Goal: Task Accomplishment & Management: Use online tool/utility

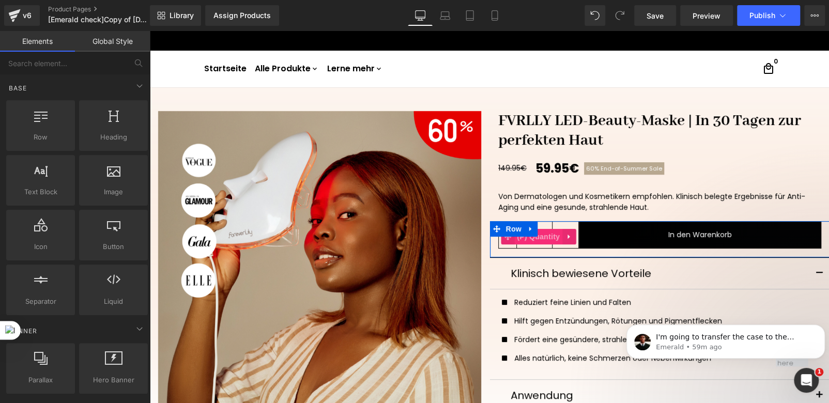
click at [535, 238] on span "(P) Quantity" at bounding box center [538, 236] width 48 height 15
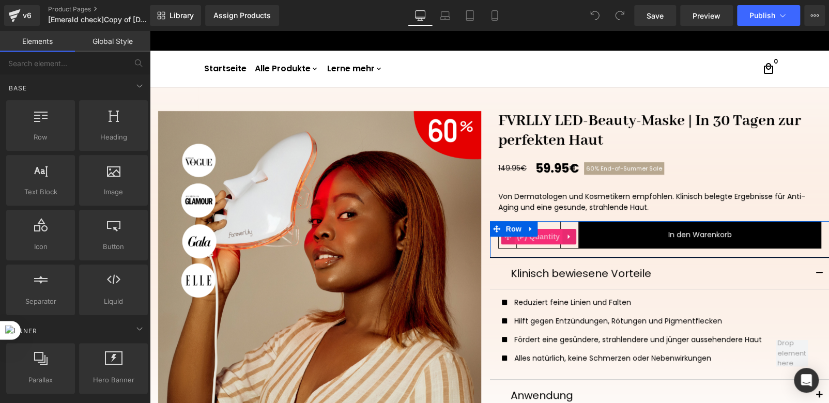
click at [539, 236] on span "(P) Quantity" at bounding box center [538, 236] width 48 height 15
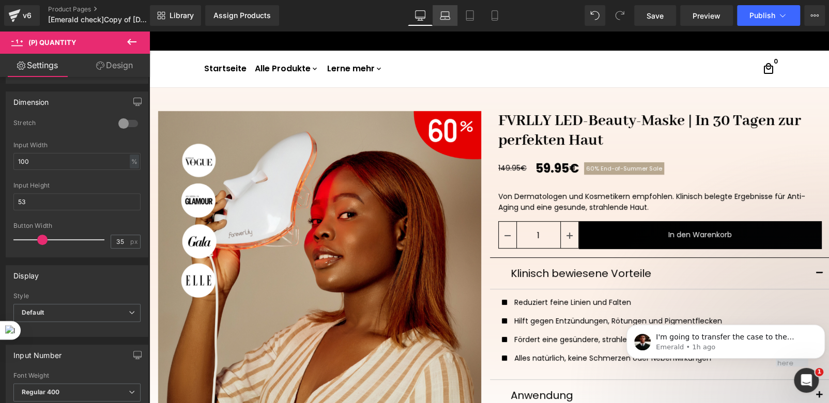
click at [449, 21] on link "Laptop" at bounding box center [444, 15] width 25 height 21
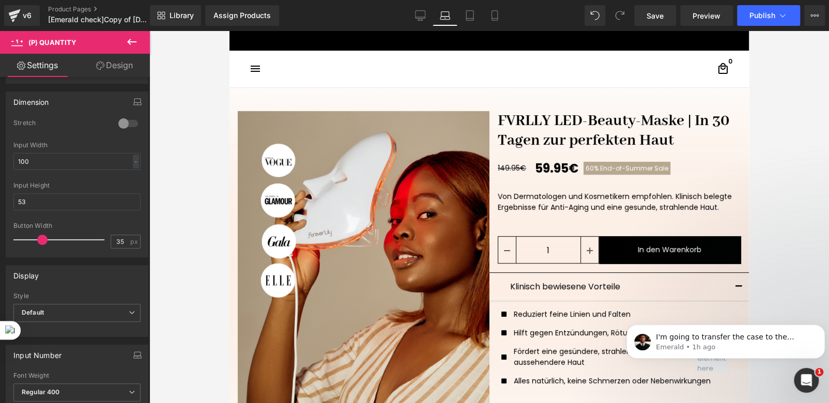
scroll to position [79, 0]
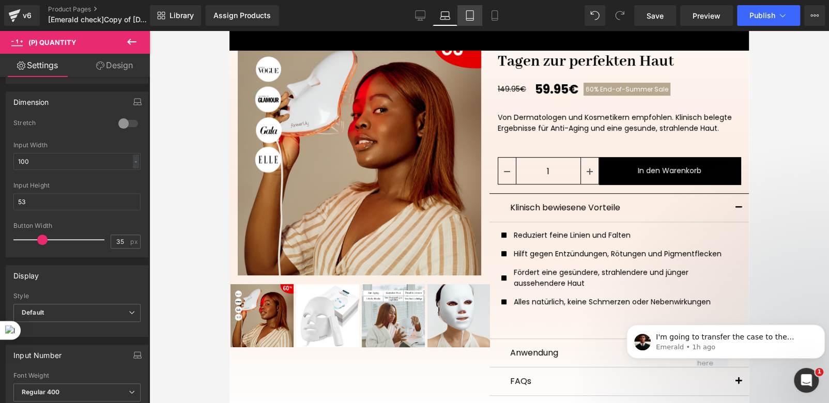
click at [465, 21] on link "Tablet" at bounding box center [469, 15] width 25 height 21
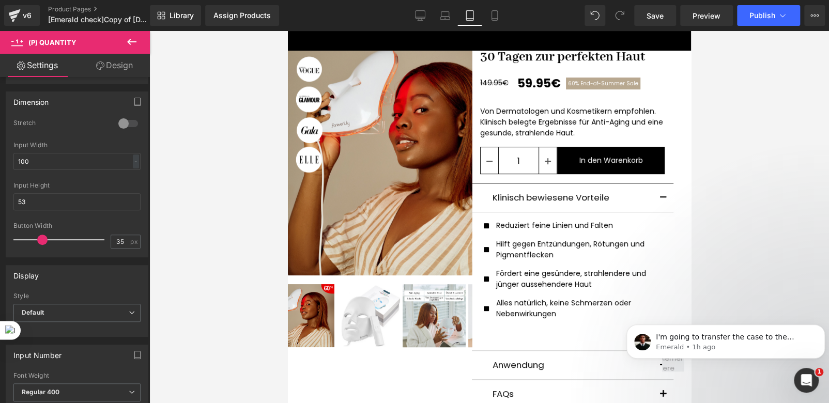
scroll to position [69, 0]
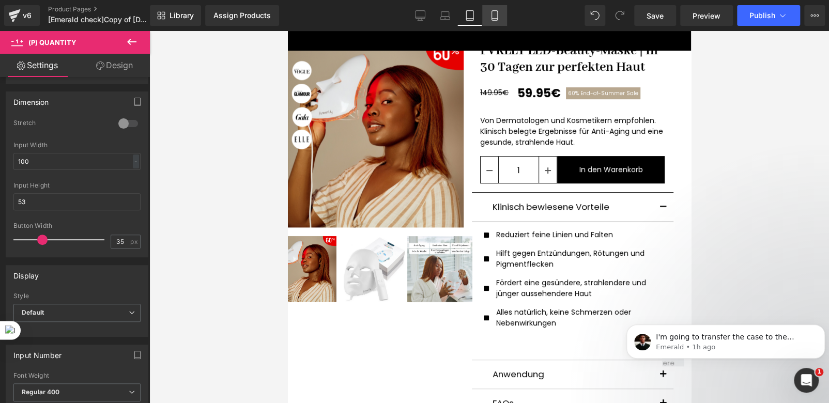
click at [492, 21] on link "Mobile" at bounding box center [494, 15] width 25 height 21
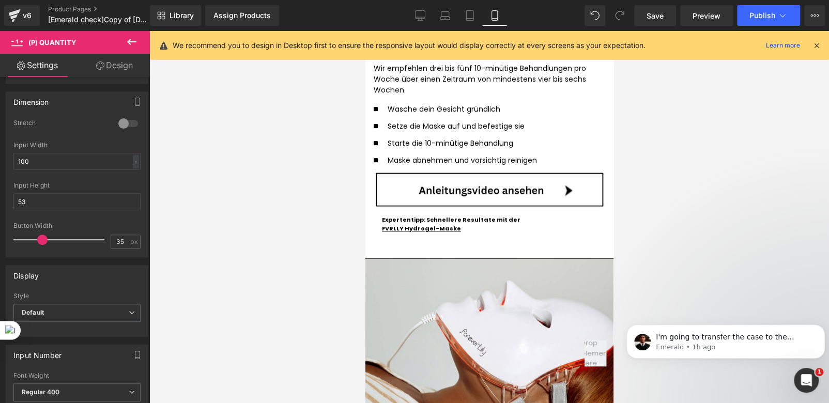
scroll to position [305, 0]
